Goal: Obtain resource: Obtain resource

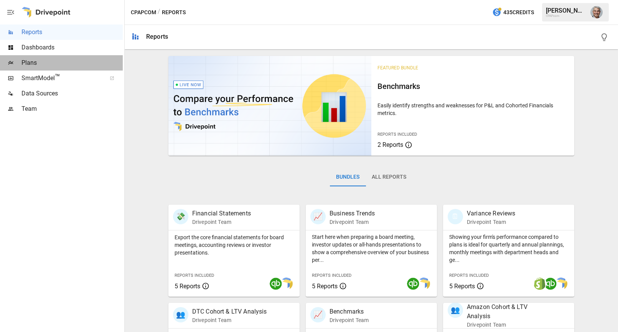
click at [51, 64] on span "Plans" at bounding box center [71, 62] width 101 height 9
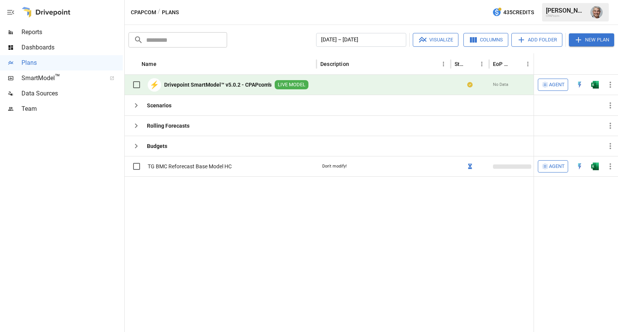
click at [391, 87] on div at bounding box center [384, 85] width 134 height 20
click at [297, 81] on span "LIVE MODEL" at bounding box center [292, 84] width 34 height 7
click at [364, 83] on div at bounding box center [384, 85] width 134 height 20
click at [598, 83] on img "Open in Excel" at bounding box center [595, 85] width 8 height 8
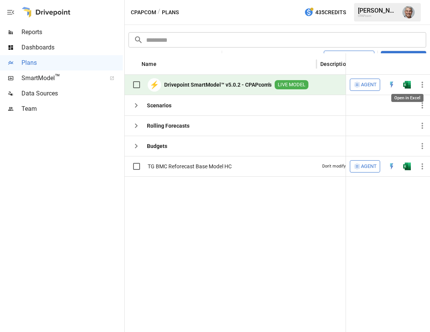
click at [406, 84] on img "Open in Excel" at bounding box center [407, 85] width 8 height 8
click at [407, 86] on img "Open in Excel" at bounding box center [407, 85] width 8 height 8
